Goal: Task Accomplishment & Management: Manage account settings

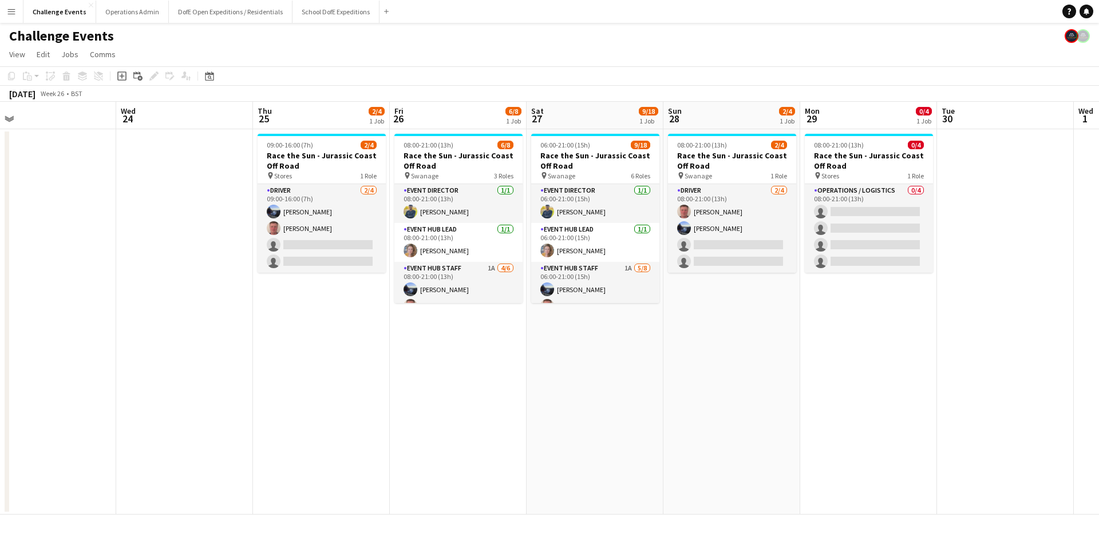
scroll to position [0, 433]
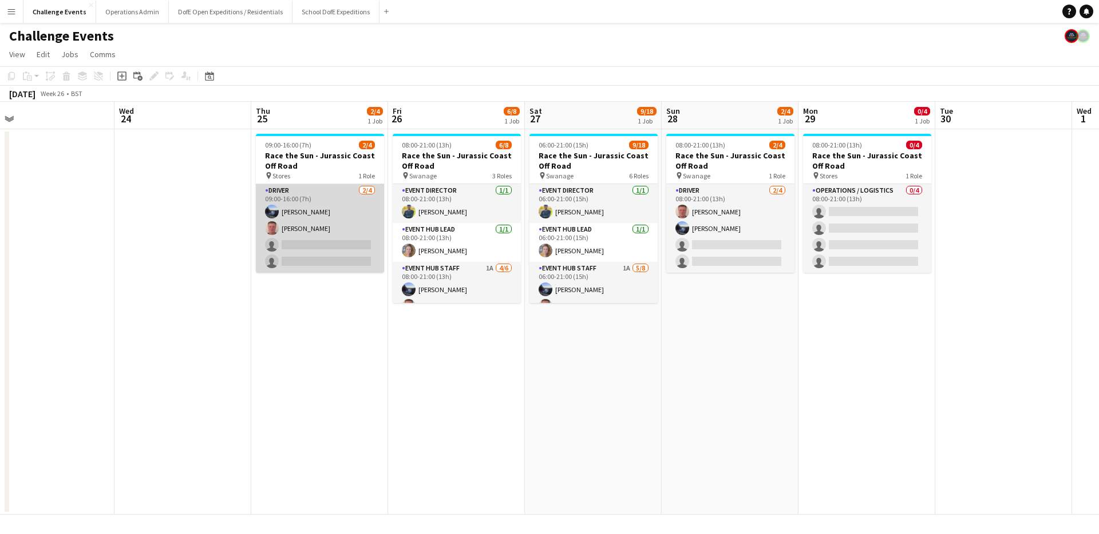
click at [307, 249] on app-card-role "Driver [DATE] 09:00-16:00 (7h) [PERSON_NAME] [PERSON_NAME] single-neutral-actio…" at bounding box center [320, 228] width 128 height 89
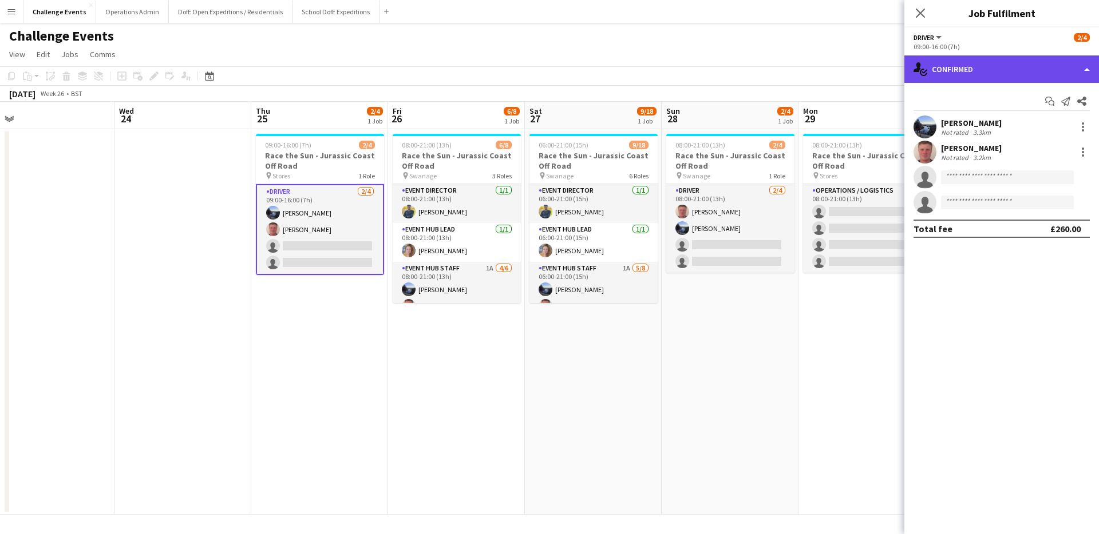
click at [1009, 68] on div "single-neutral-actions-check-2 Confirmed" at bounding box center [1001, 69] width 195 height 27
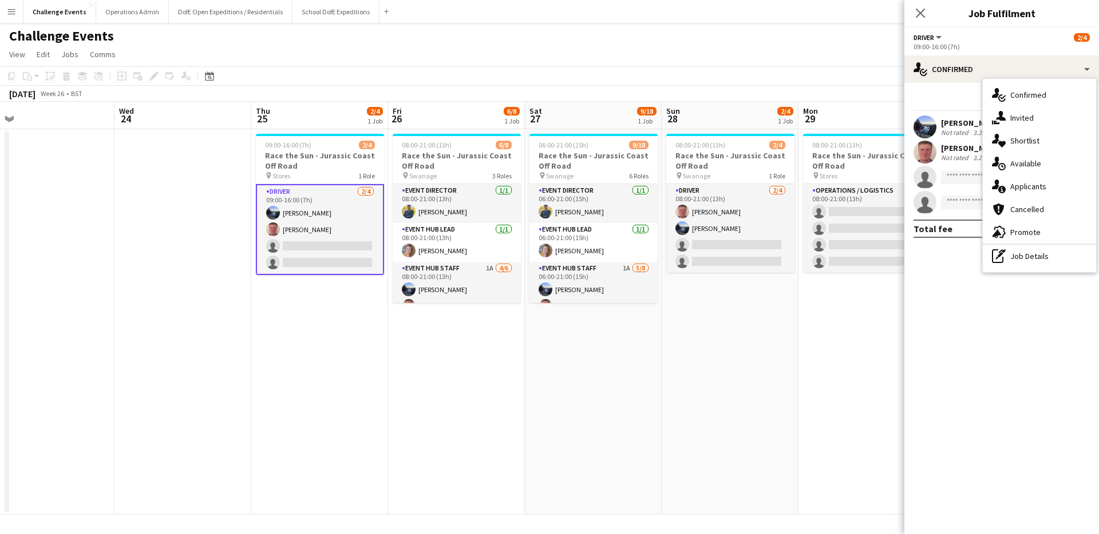
click at [1028, 191] on span "Applicants" at bounding box center [1028, 186] width 36 height 10
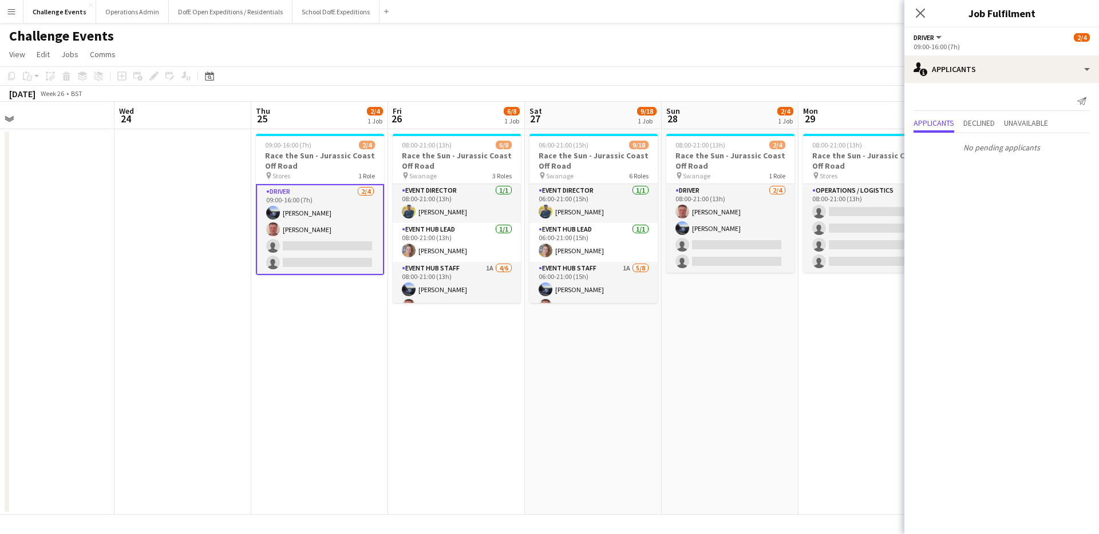
drag, startPoint x: 294, startPoint y: 314, endPoint x: 359, endPoint y: 285, distance: 71.5
click at [294, 314] on app-date-cell "09:00-16:00 (7h) 2/4 Race the Sun - Jurassic Coast Off Road pin Stores 1 Role D…" at bounding box center [319, 322] width 137 height 386
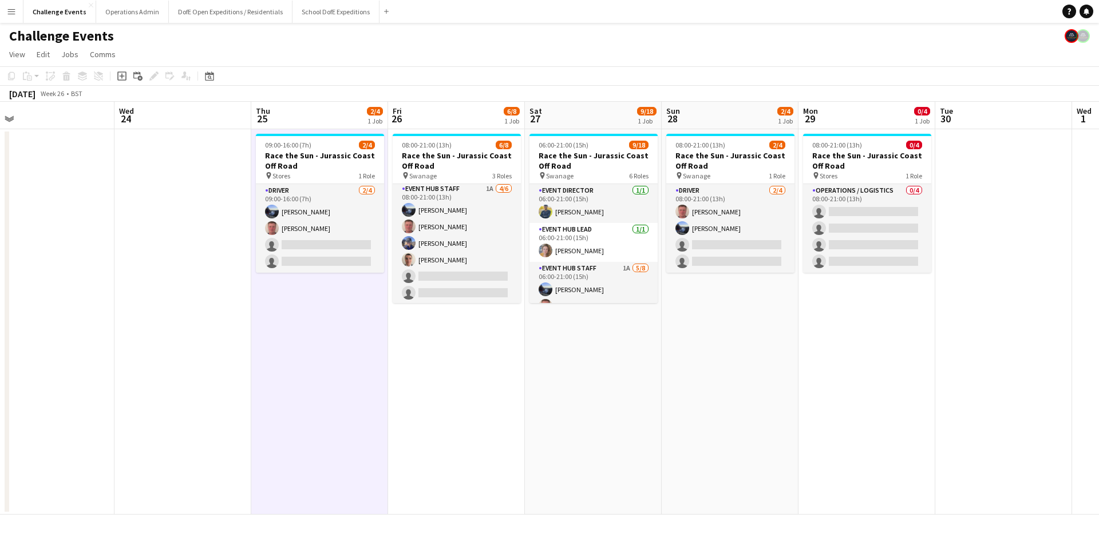
scroll to position [81, 0]
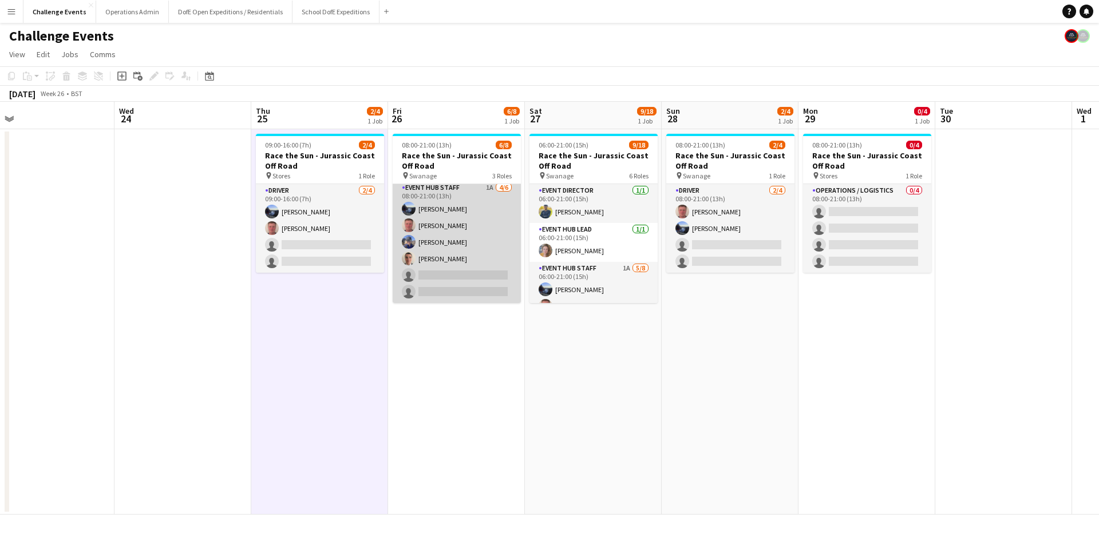
click at [448, 278] on app-card-role "Event Hub Staff 1A [DATE] 08:00-21:00 (13h) [PERSON_NAME] [PERSON_NAME] [PERSON…" at bounding box center [457, 242] width 128 height 122
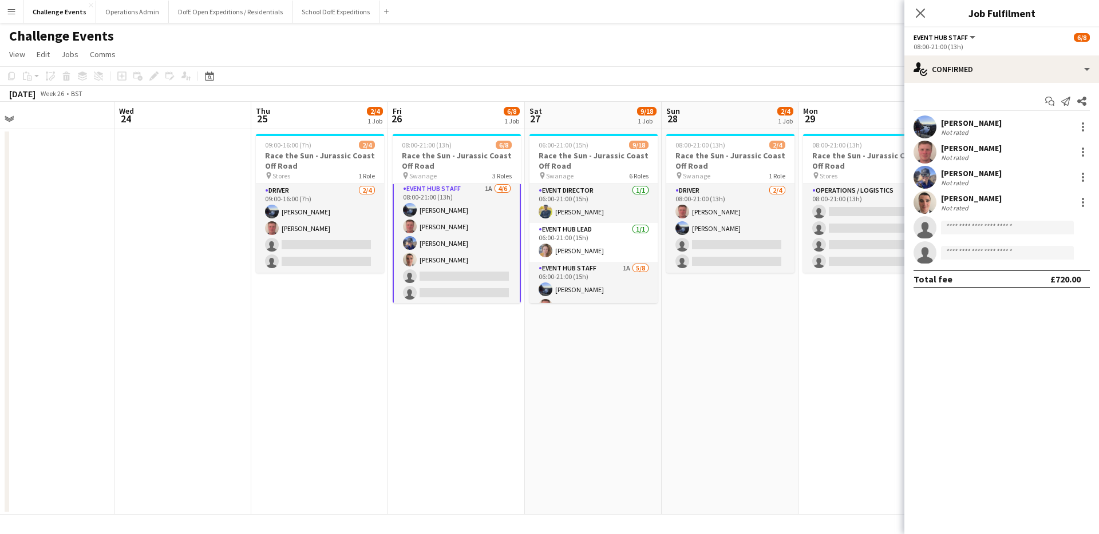
scroll to position [82, 0]
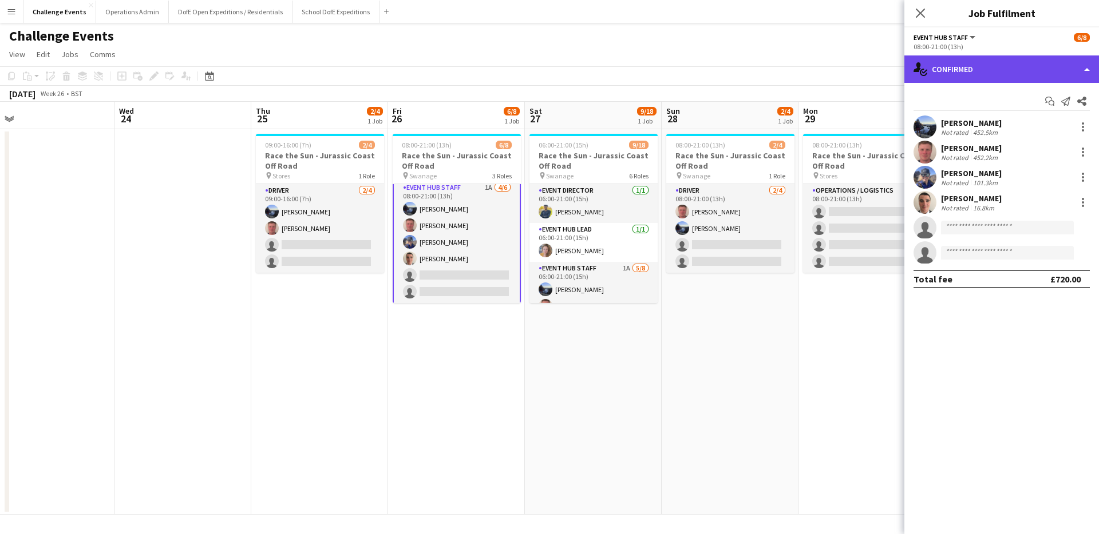
drag, startPoint x: 996, startPoint y: 71, endPoint x: 997, endPoint y: 82, distance: 11.0
click at [996, 71] on div "single-neutral-actions-check-2 Confirmed" at bounding box center [1001, 69] width 195 height 27
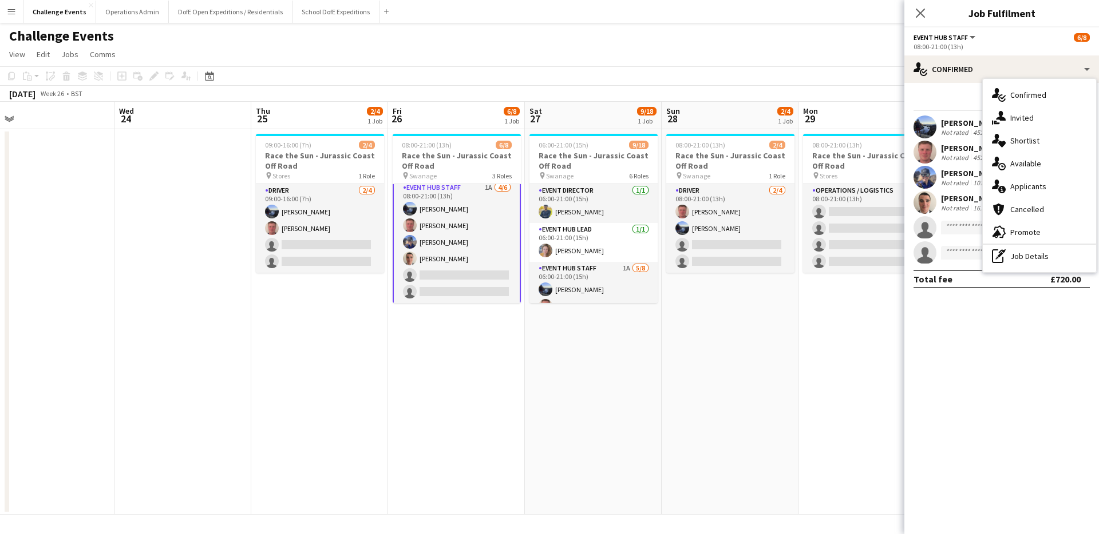
click at [1027, 187] on span "Applicants" at bounding box center [1028, 186] width 36 height 10
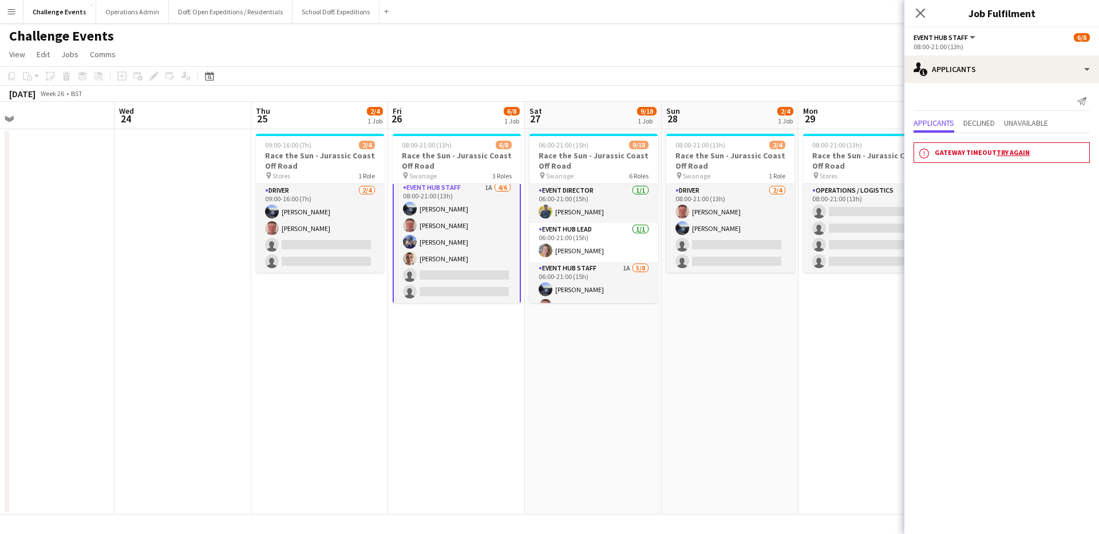
drag, startPoint x: 1009, startPoint y: 152, endPoint x: 1020, endPoint y: 176, distance: 26.4
click at [1009, 152] on link "Try again" at bounding box center [1012, 152] width 33 height 9
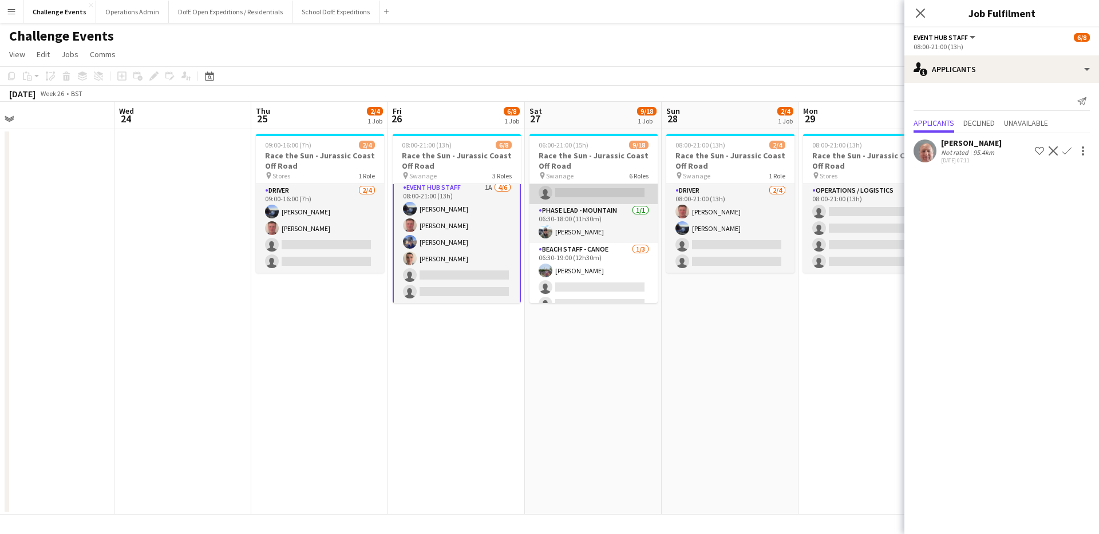
scroll to position [314, 0]
click at [300, 327] on app-date-cell "09:00-16:00 (7h) 2/4 Race the Sun - Jurassic Coast Off Road pin Stores 1 Role D…" at bounding box center [319, 322] width 137 height 386
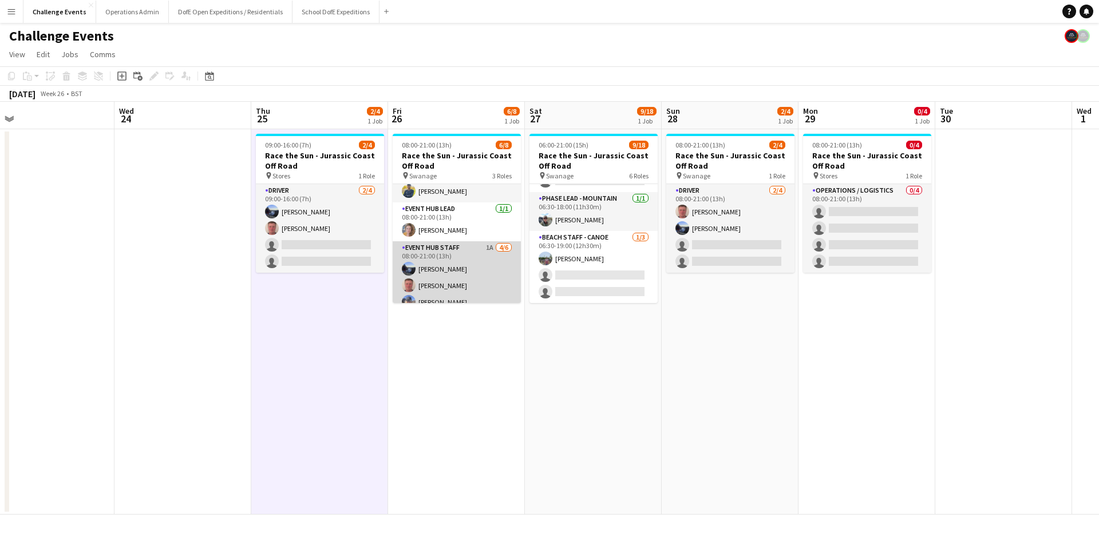
scroll to position [0, 0]
